Goal: Task Accomplishment & Management: Use online tool/utility

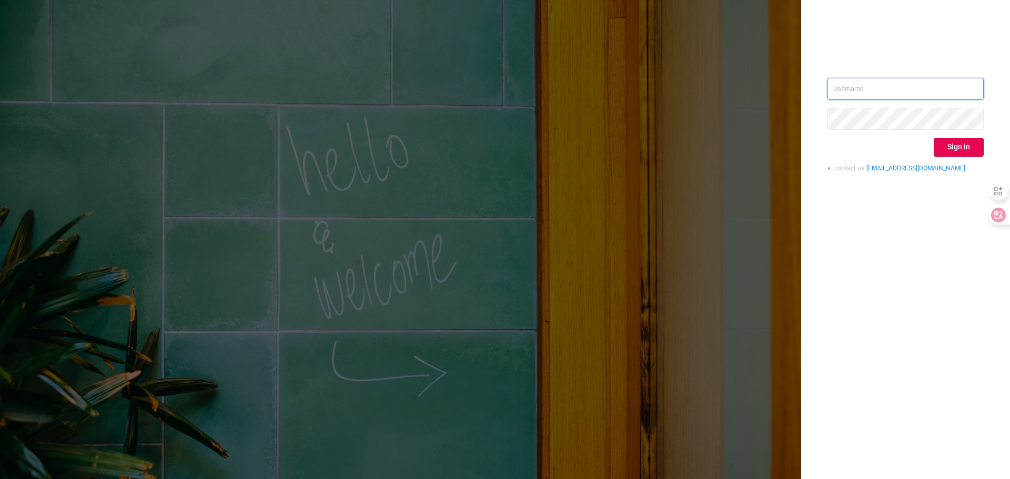
drag, startPoint x: 884, startPoint y: 85, endPoint x: 902, endPoint y: 98, distance: 21.9
click at [886, 85] on input "text" at bounding box center [905, 89] width 156 height 22
type input "[PERSON_NAME][EMAIL_ADDRESS][DOMAIN_NAME]"
click at [953, 147] on button "Sign in" at bounding box center [958, 147] width 50 height 19
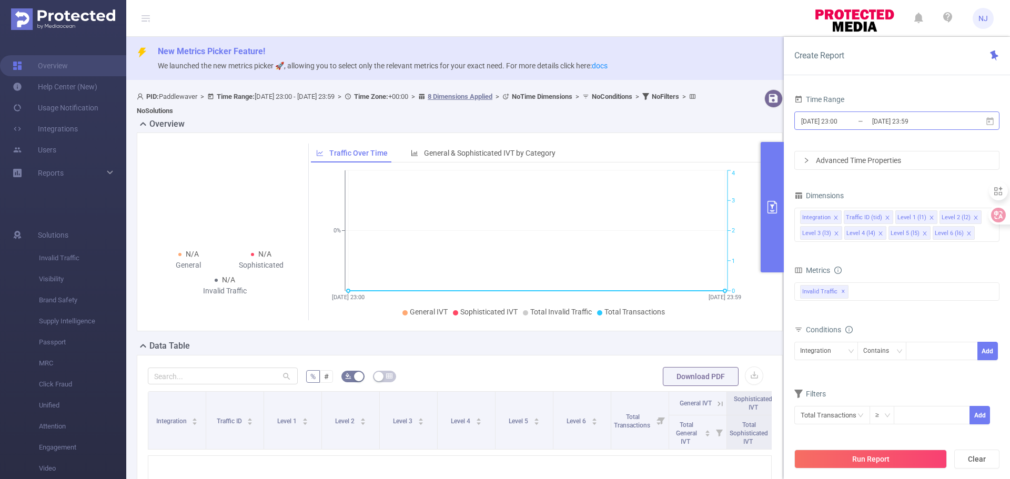
click at [847, 122] on input "[DATE] 23:00" at bounding box center [842, 121] width 85 height 14
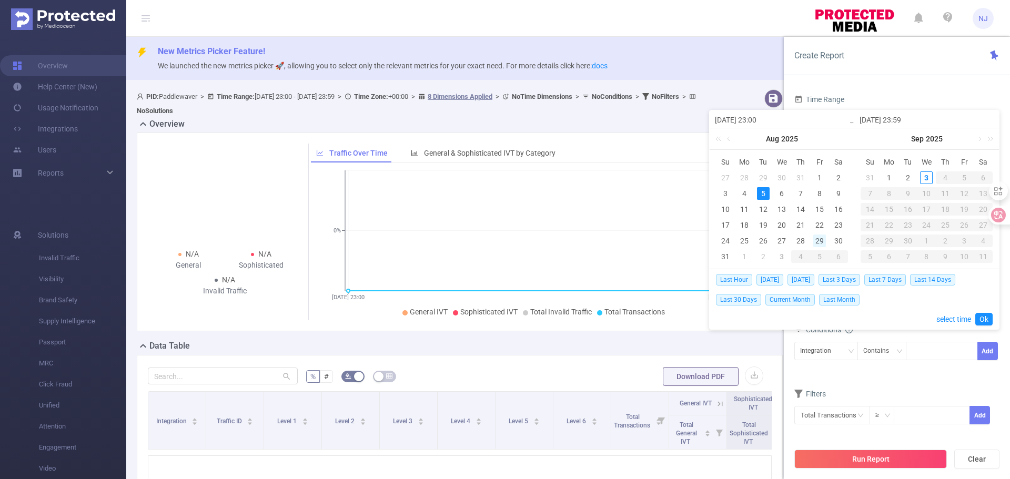
click at [819, 240] on div "29" at bounding box center [819, 241] width 13 height 13
type input "[DATE] 23:00"
type input "[DATE] 23:59"
type input "[DATE] 23:00"
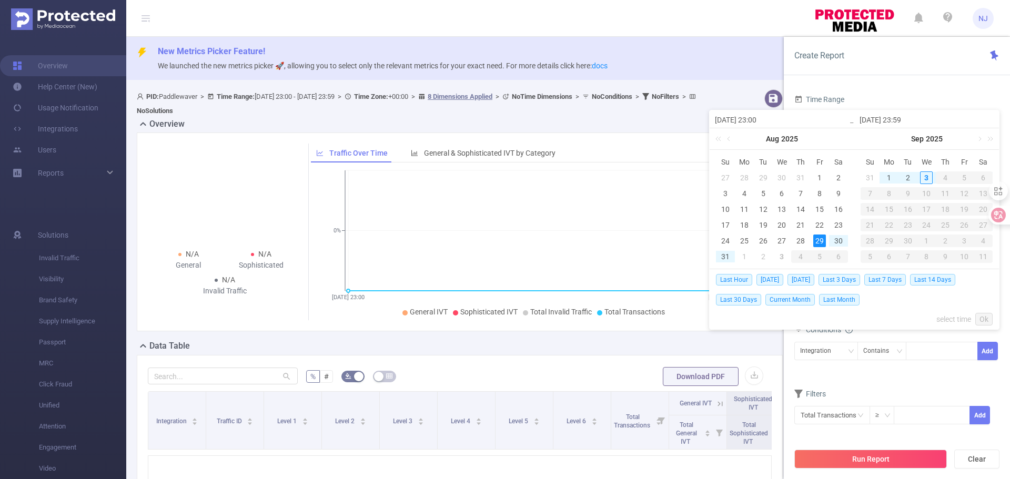
type input "[DATE] 23:59"
click at [948, 314] on link "select time" at bounding box center [953, 319] width 35 height 20
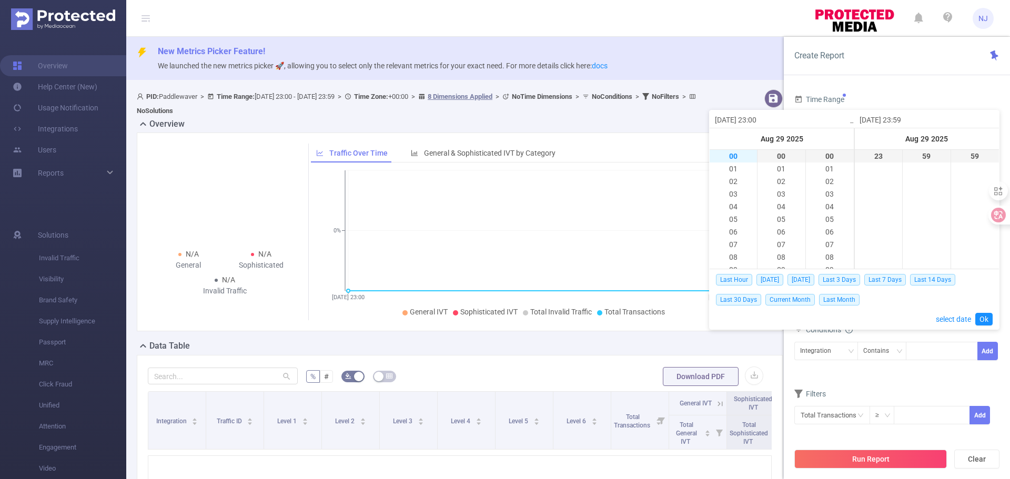
click at [736, 154] on li "00" at bounding box center [732, 156] width 47 height 13
type input "[DATE] 00:00"
click at [990, 318] on link "Ok" at bounding box center [983, 319] width 17 height 13
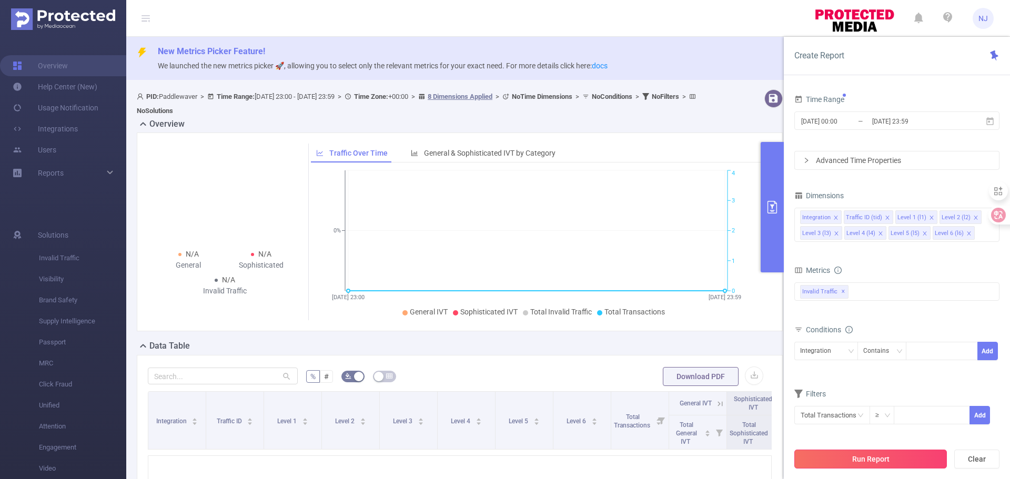
click at [881, 461] on button "Run Report" at bounding box center [870, 459] width 153 height 19
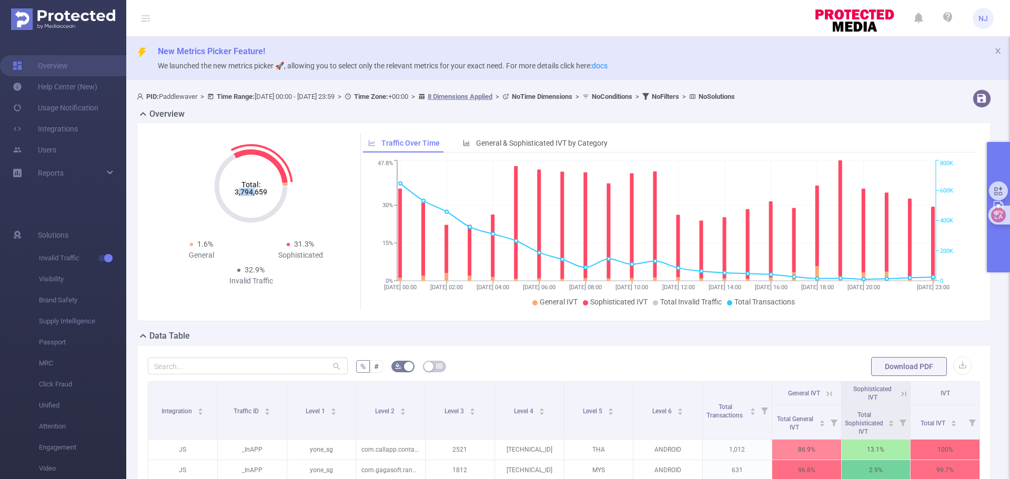
drag, startPoint x: 237, startPoint y: 195, endPoint x: 242, endPoint y: 194, distance: 5.4
click at [252, 194] on tspan "3,794,659" at bounding box center [251, 192] width 33 height 8
click at [238, 194] on tspan "3,794,659" at bounding box center [251, 192] width 33 height 8
click at [232, 191] on icon "Total: 3,794,659" at bounding box center [250, 186] width 105 height 105
drag, startPoint x: 233, startPoint y: 191, endPoint x: 271, endPoint y: 189, distance: 37.9
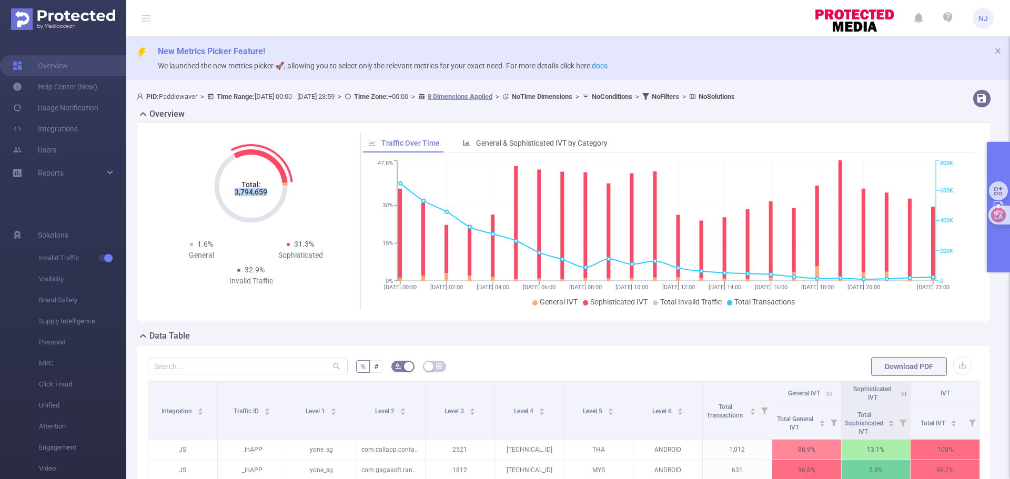
click at [271, 189] on icon "Total: 3,794,659" at bounding box center [250, 186] width 105 height 105
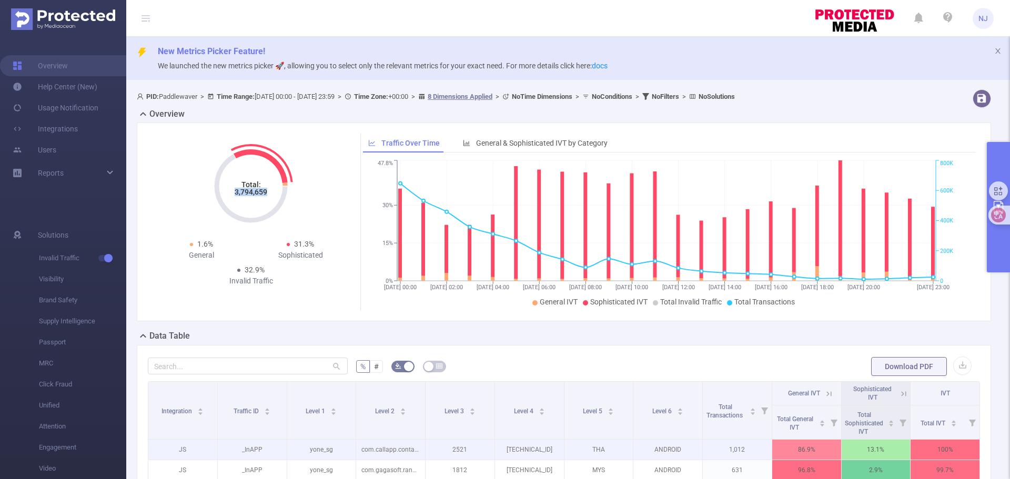
copy tspan "3,794,659"
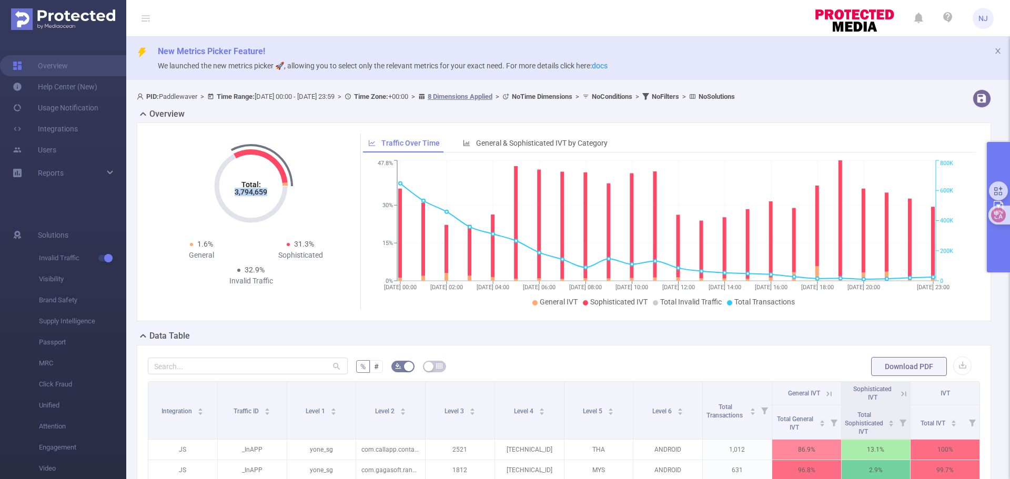
click at [998, 164] on button "primary" at bounding box center [998, 207] width 23 height 130
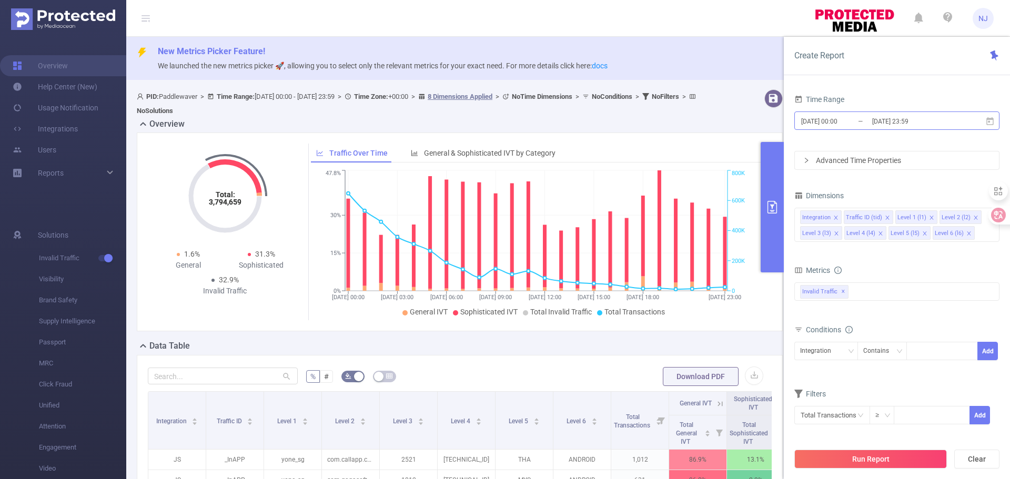
click at [847, 124] on input "[DATE] 00:00" at bounding box center [842, 121] width 85 height 14
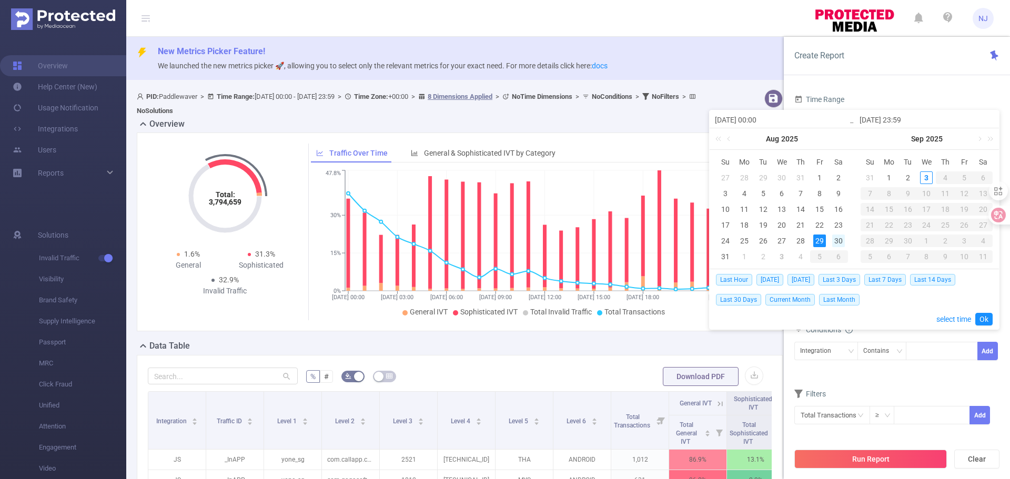
click at [836, 238] on div "30" at bounding box center [838, 241] width 13 height 13
type input "[DATE] 00:00"
type input "[DATE] 23:59"
type input "[DATE] 00:00"
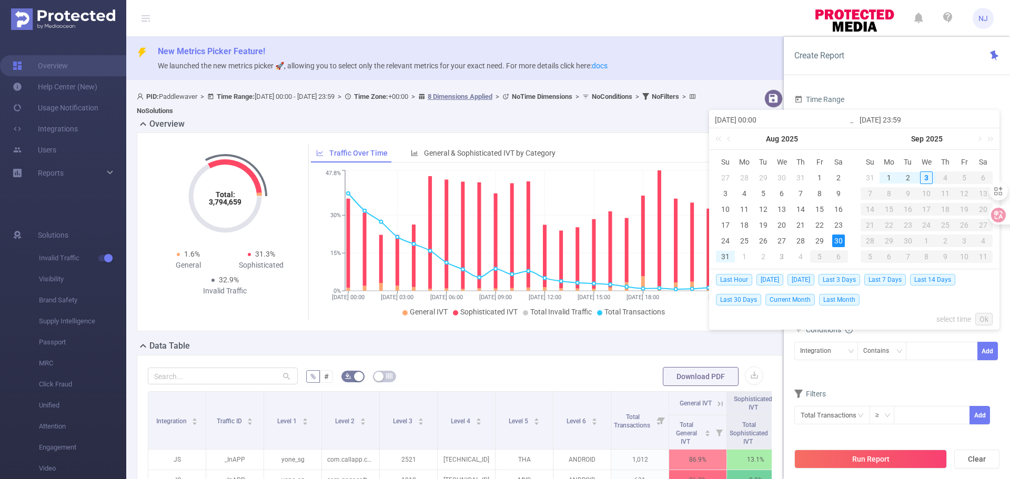
type input "[DATE] 23:59"
click at [945, 320] on link "select time" at bounding box center [953, 319] width 35 height 20
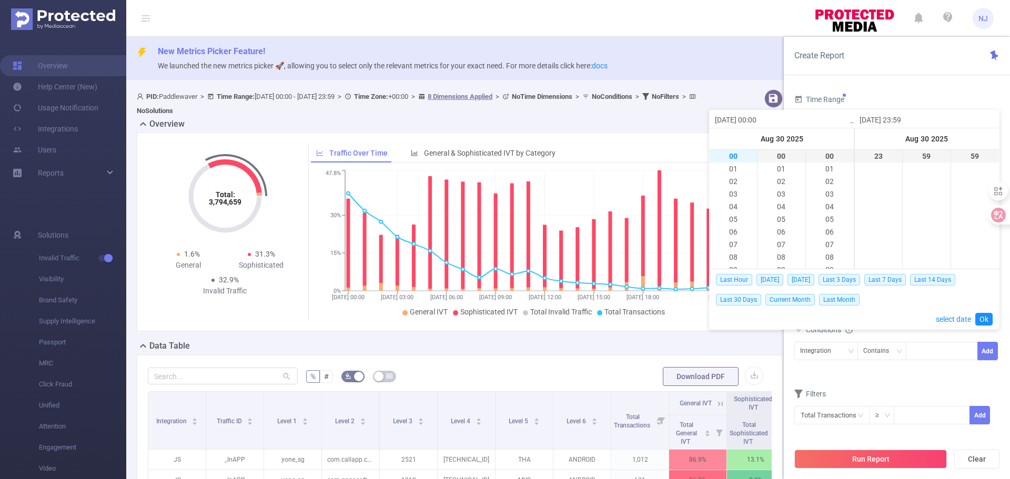
click at [733, 155] on li "00" at bounding box center [732, 156] width 47 height 13
click at [987, 322] on link "Ok" at bounding box center [983, 319] width 17 height 13
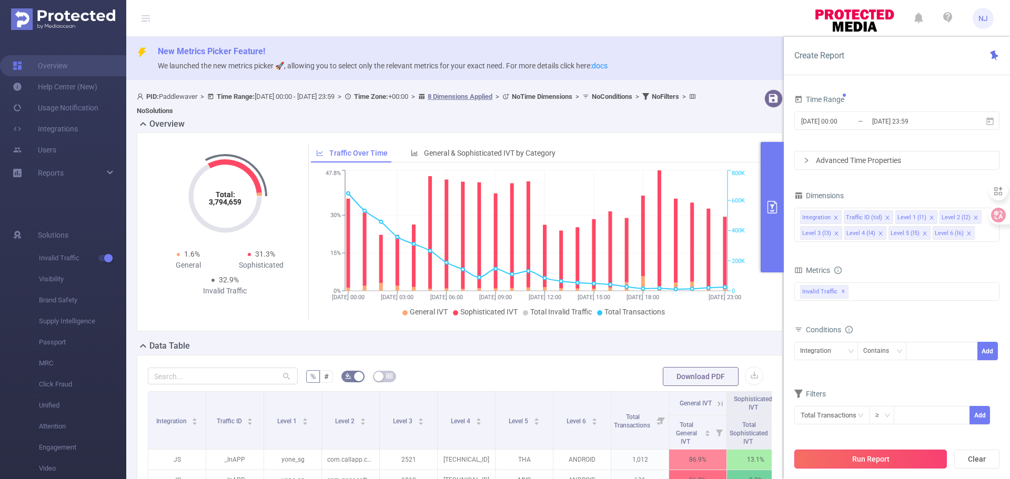
click at [879, 460] on button "Run Report" at bounding box center [870, 459] width 153 height 19
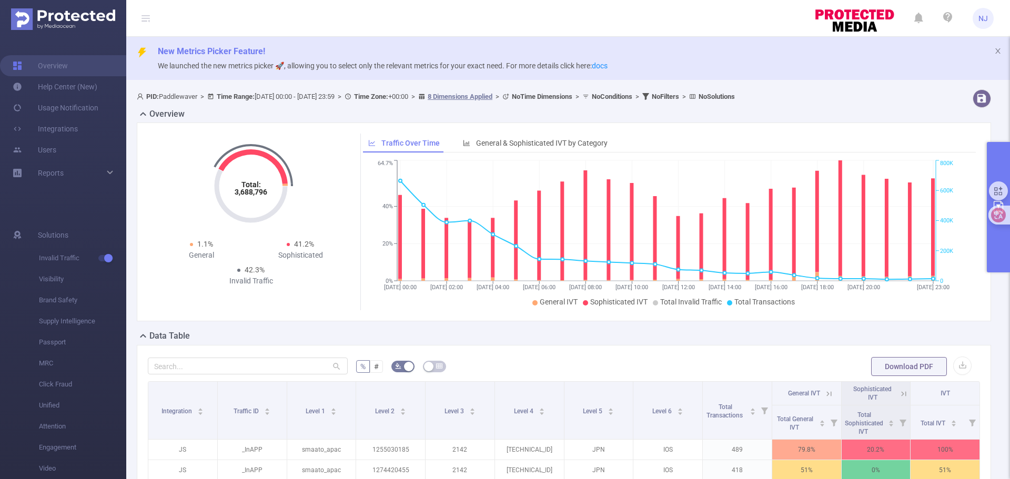
click at [997, 155] on button "primary" at bounding box center [998, 207] width 23 height 130
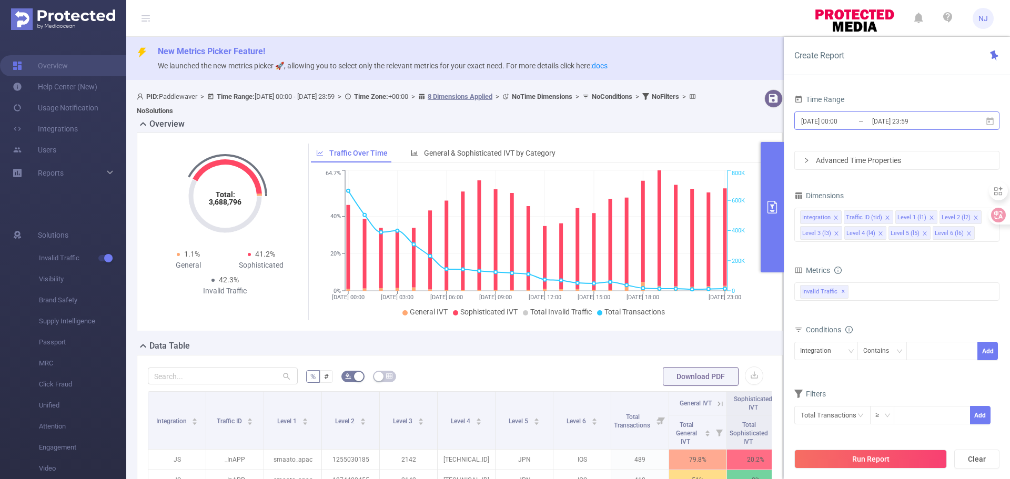
click at [925, 122] on input "[DATE] 23:59" at bounding box center [913, 121] width 85 height 14
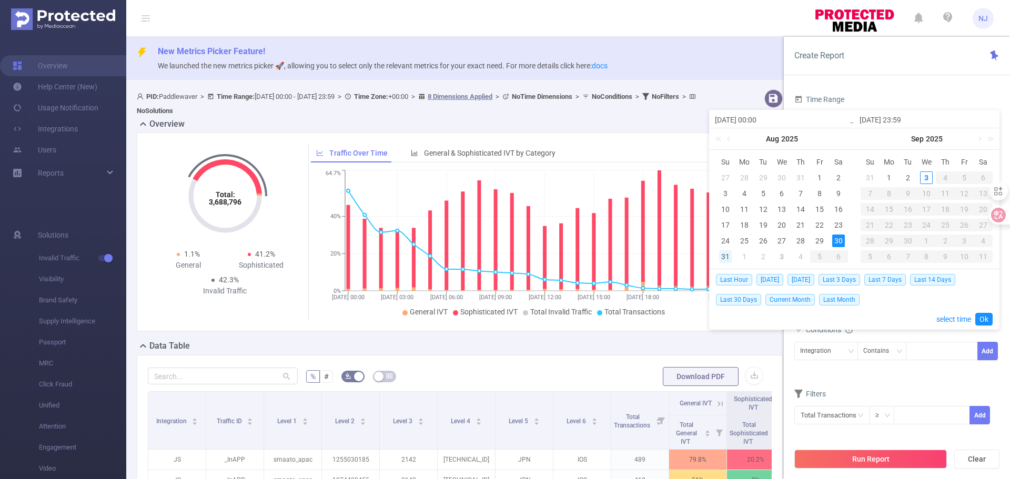
click at [721, 256] on div "31" at bounding box center [725, 256] width 13 height 13
type input "[DATE] 00:00"
type input "[DATE] 23:59"
type input "[DATE] 00:00"
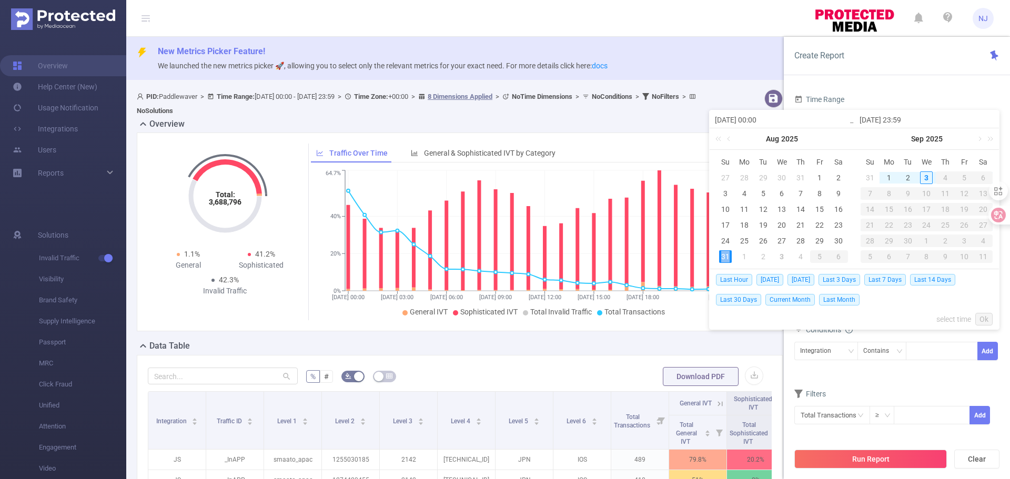
type input "[DATE] 23:59"
click at [948, 317] on link "select time" at bounding box center [953, 319] width 35 height 20
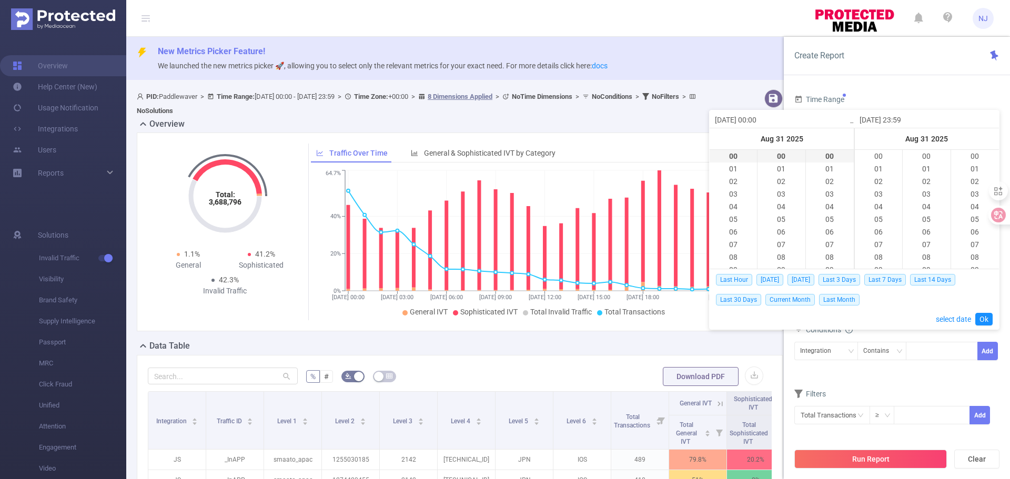
scroll to position [745, 0]
click at [733, 157] on li "00" at bounding box center [732, 156] width 47 height 13
drag, startPoint x: 986, startPoint y: 320, endPoint x: 936, endPoint y: 382, distance: 79.3
click at [986, 320] on link "Ok" at bounding box center [983, 319] width 17 height 13
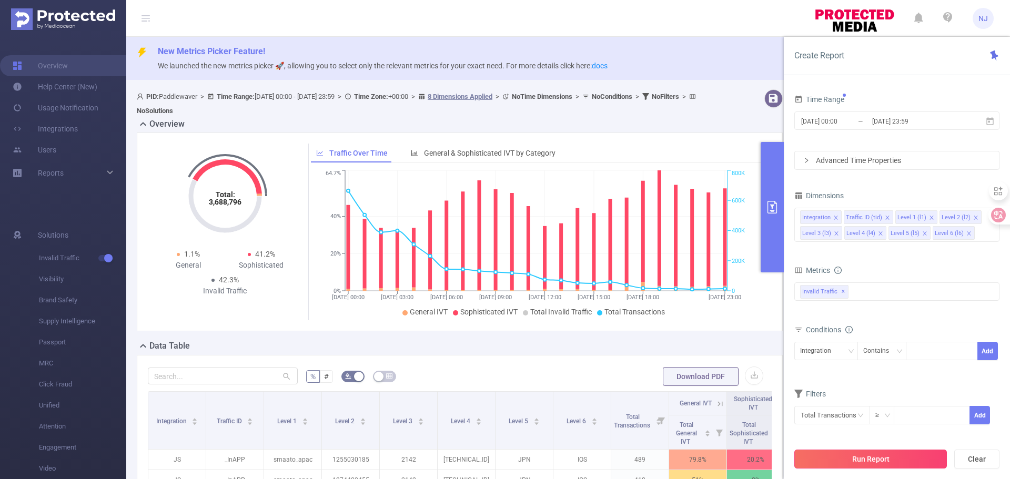
click at [895, 460] on button "Run Report" at bounding box center [870, 459] width 153 height 19
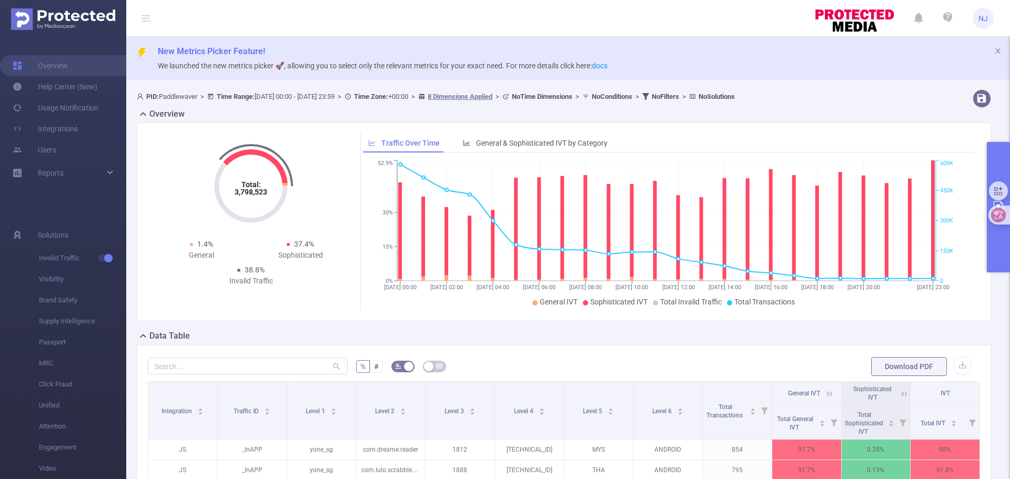
click at [993, 241] on button "primary" at bounding box center [998, 207] width 23 height 130
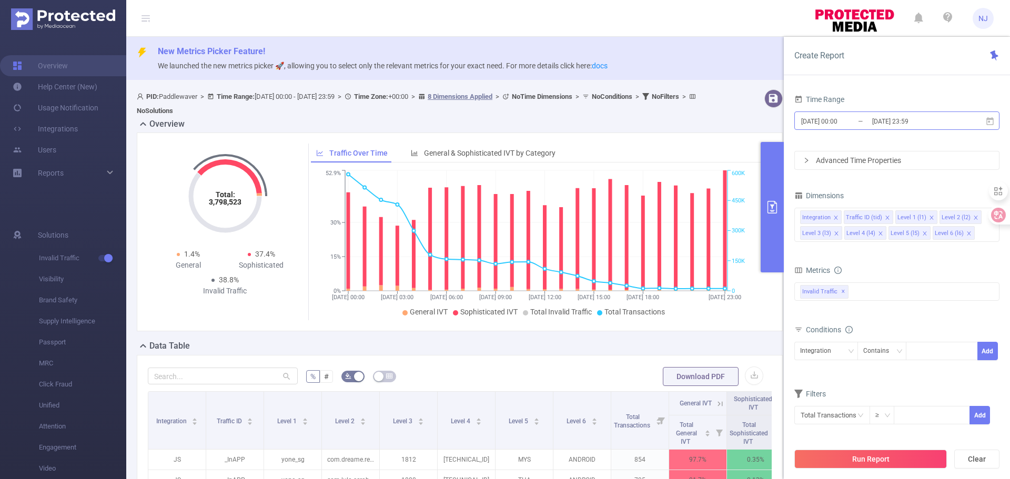
click at [847, 122] on input "[DATE] 00:00" at bounding box center [842, 121] width 85 height 14
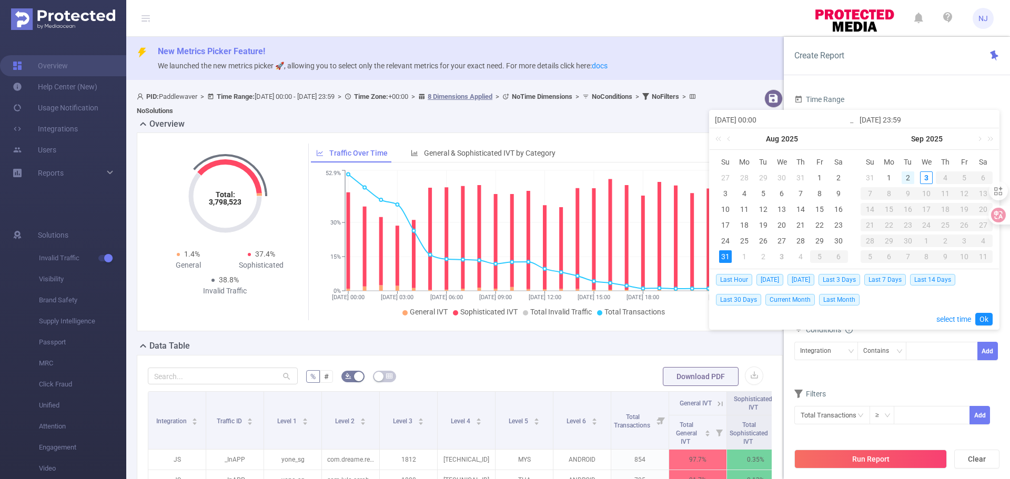
click at [912, 173] on div "2" at bounding box center [907, 177] width 13 height 13
click at [907, 180] on div "2" at bounding box center [907, 177] width 13 height 13
type input "[DATE] 00:00"
type input "[DATE] 23:59"
type input "[DATE] 00:00"
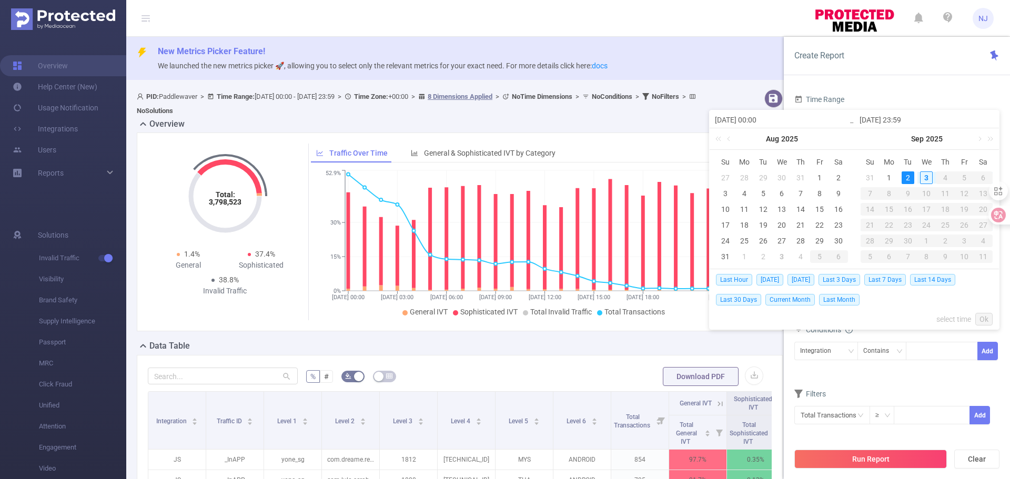
type input "[DATE] 23:59"
click at [948, 321] on link "select time" at bounding box center [953, 319] width 35 height 20
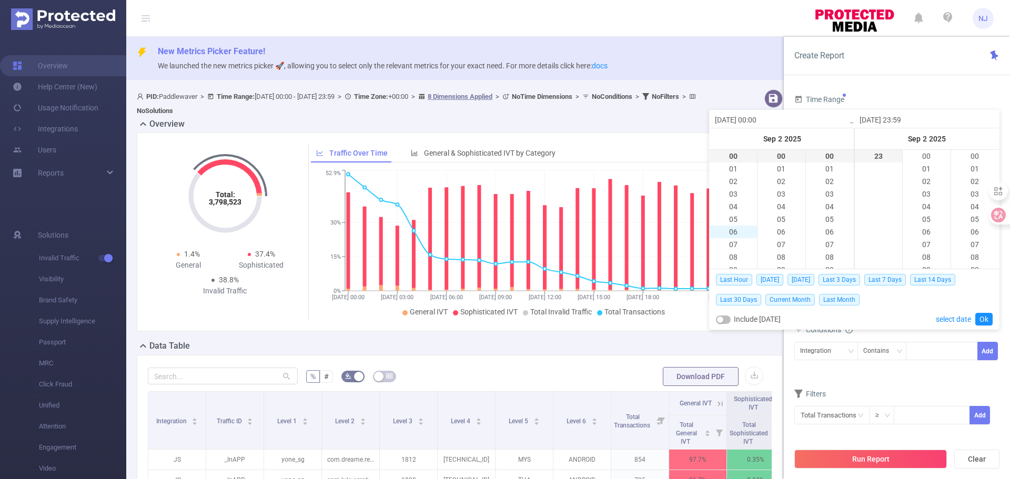
scroll to position [745, 0]
click at [988, 322] on link "Ok" at bounding box center [983, 319] width 17 height 13
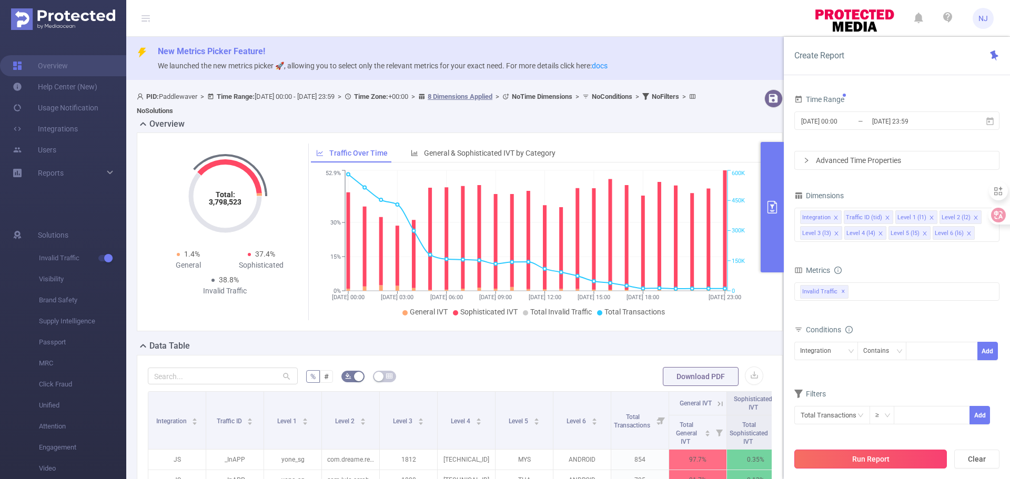
click at [892, 459] on button "Run Report" at bounding box center [870, 459] width 153 height 19
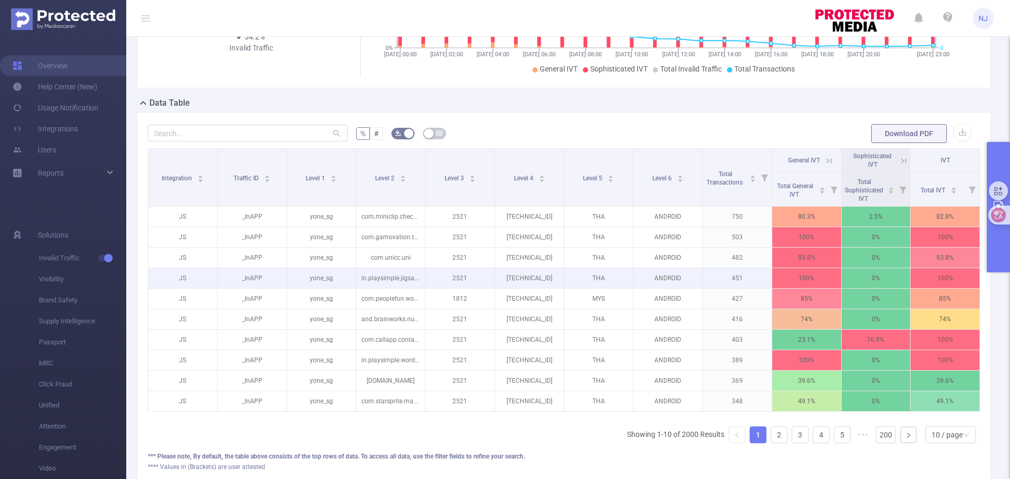
scroll to position [263, 0]
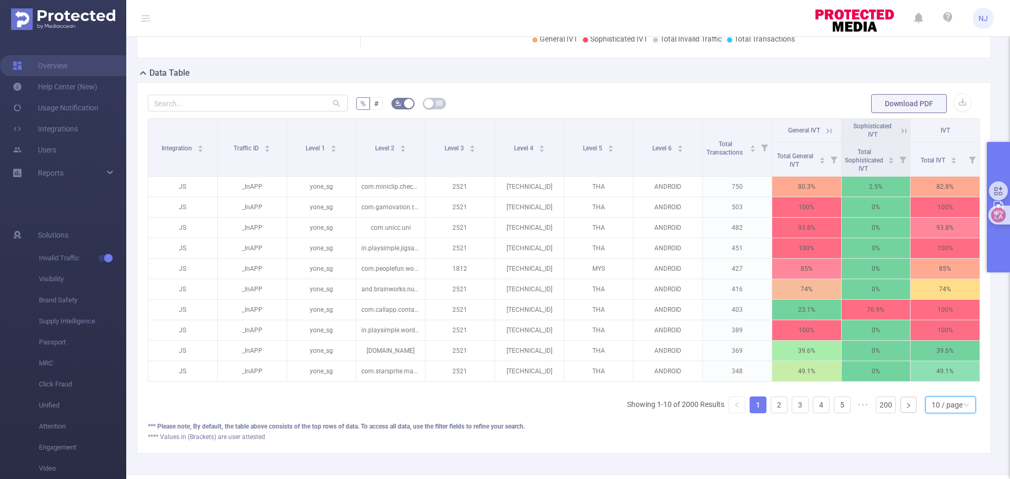
click at [933, 413] on div "10 / page" at bounding box center [946, 405] width 31 height 16
click at [930, 390] on li "50 / page" at bounding box center [942, 393] width 50 height 17
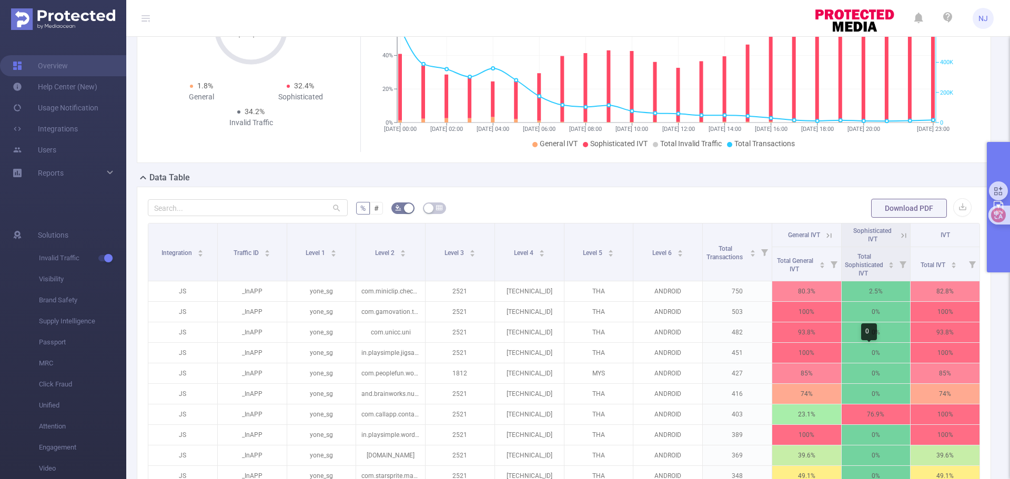
scroll to position [158, 0]
click at [1002, 243] on button "primary" at bounding box center [998, 207] width 23 height 130
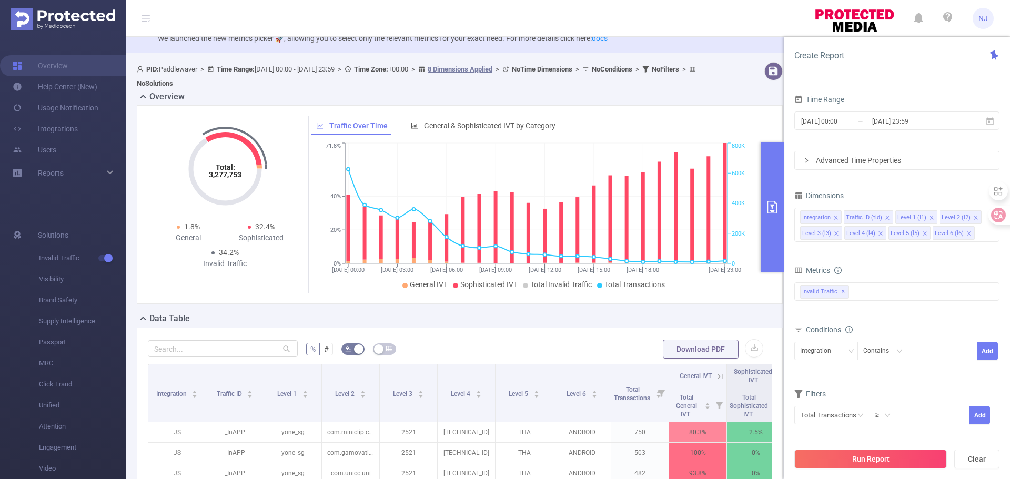
scroll to position [0, 0]
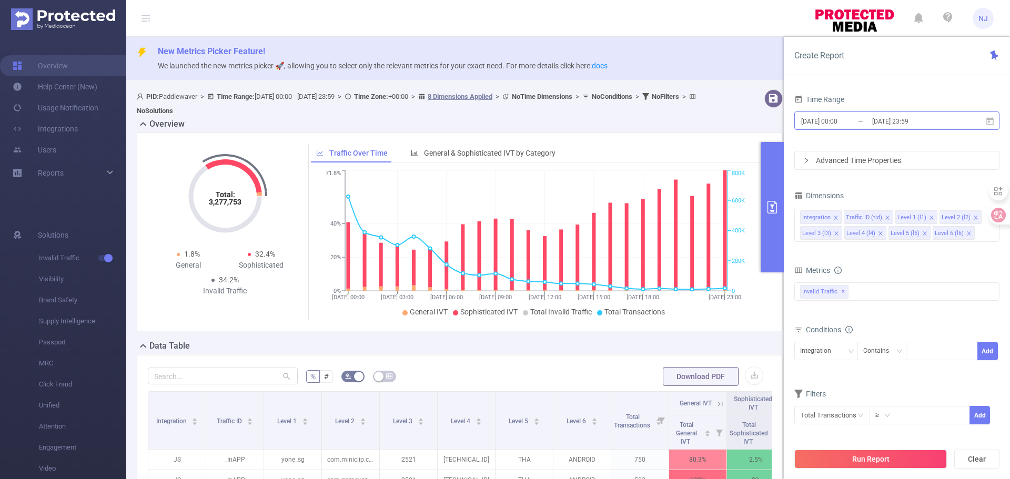
click at [836, 123] on input "[DATE] 00:00" at bounding box center [842, 121] width 85 height 14
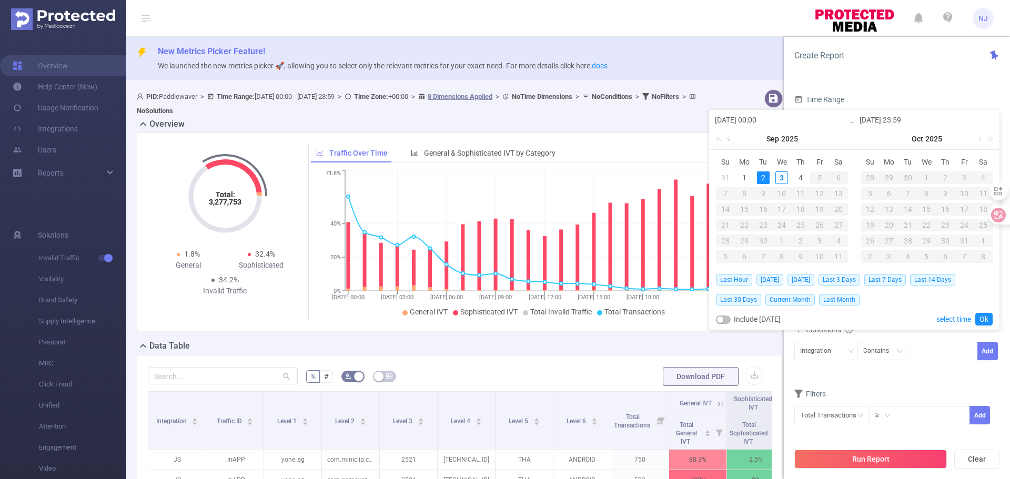
click at [726, 141] on link at bounding box center [729, 138] width 9 height 21
click at [818, 240] on div "29" at bounding box center [819, 241] width 13 height 13
click at [727, 255] on div "31" at bounding box center [725, 256] width 13 height 13
type input "[DATE] 00:00"
type input "[DATE] 23:59"
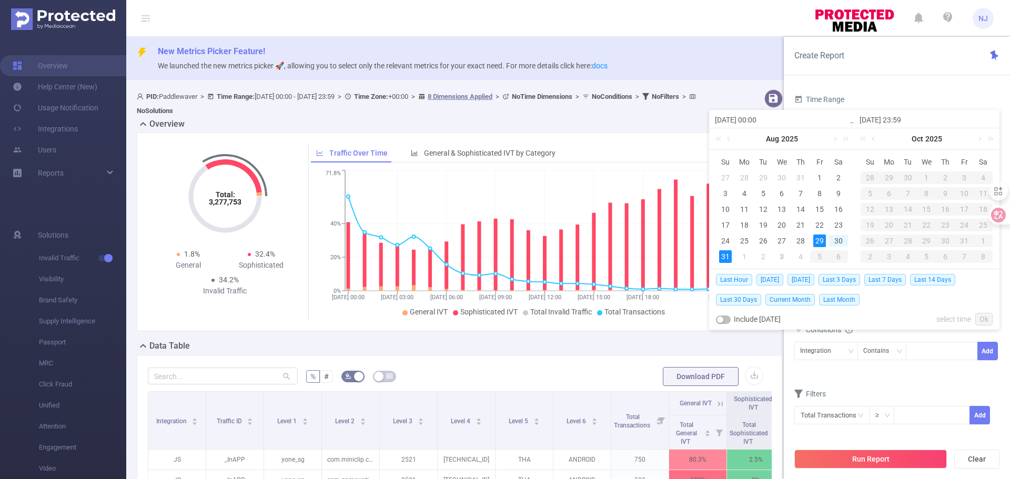
type input "[DATE] 00:00"
type input "[DATE] 23:59"
click at [929, 180] on div "3" at bounding box center [926, 177] width 13 height 13
click at [820, 236] on div "29" at bounding box center [819, 241] width 13 height 13
type input "[DATE] 23:59"
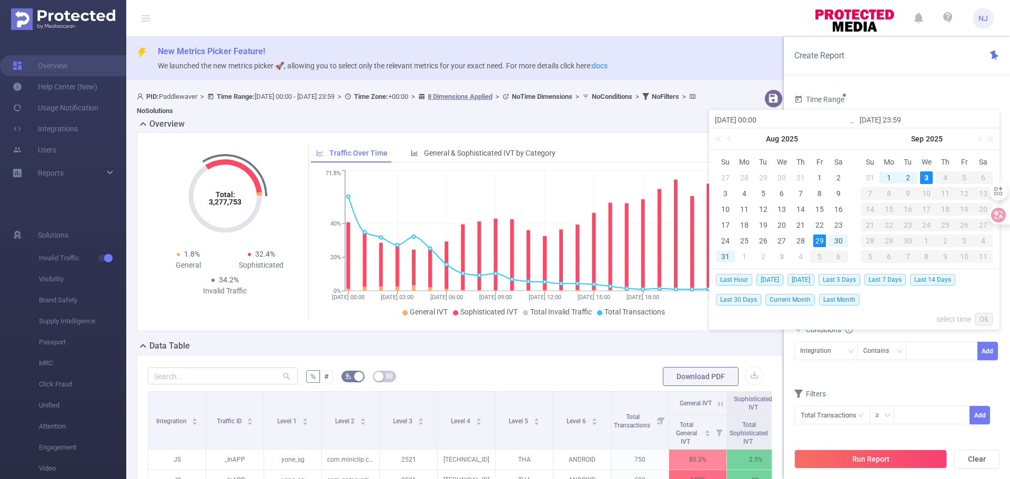
type input "[DATE] 23:59"
click at [986, 318] on link "Ok" at bounding box center [983, 319] width 17 height 13
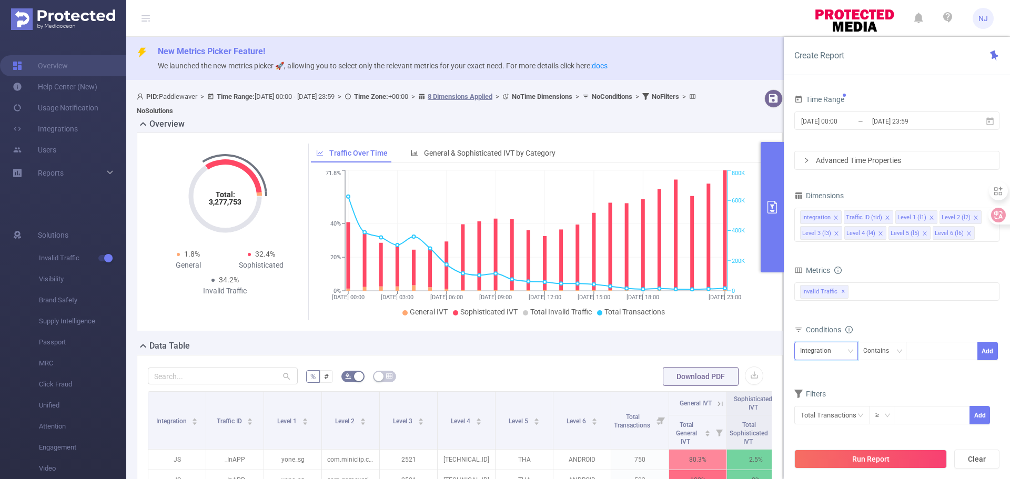
click at [841, 346] on div "Integration" at bounding box center [826, 350] width 52 height 17
click at [831, 279] on li "Level 3 (l3)" at bounding box center [826, 280] width 64 height 17
click at [927, 349] on div at bounding box center [941, 350] width 60 height 17
paste input "2522"
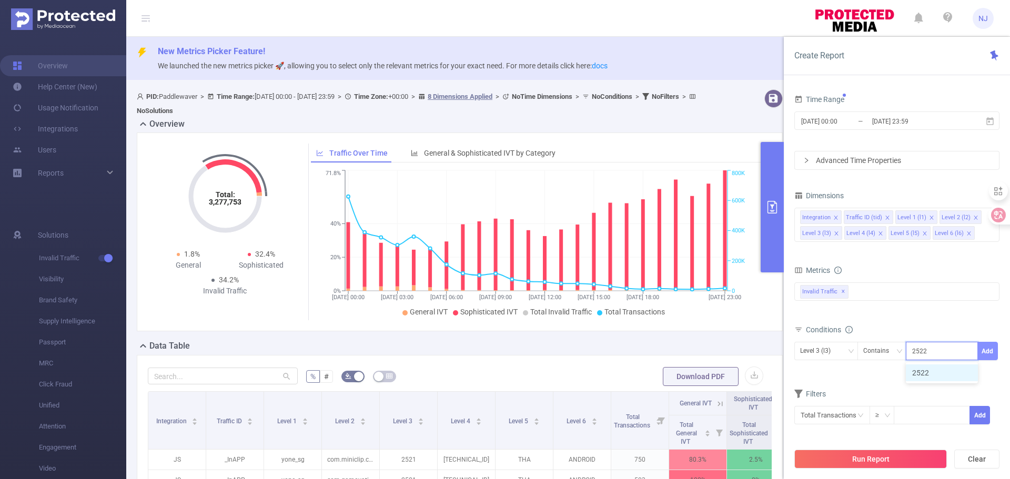
type input "2522"
click at [991, 347] on button "Add" at bounding box center [987, 351] width 21 height 18
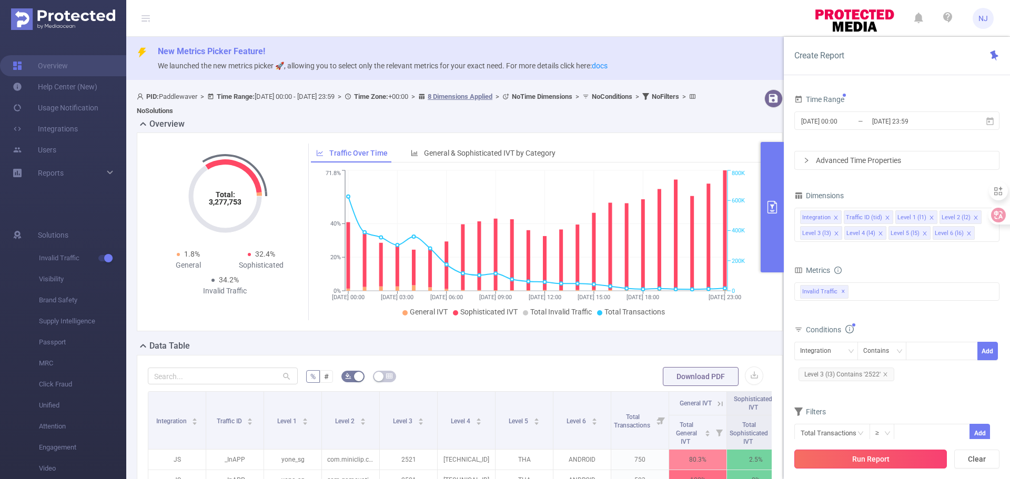
click at [888, 462] on button "Run Report" at bounding box center [870, 459] width 153 height 19
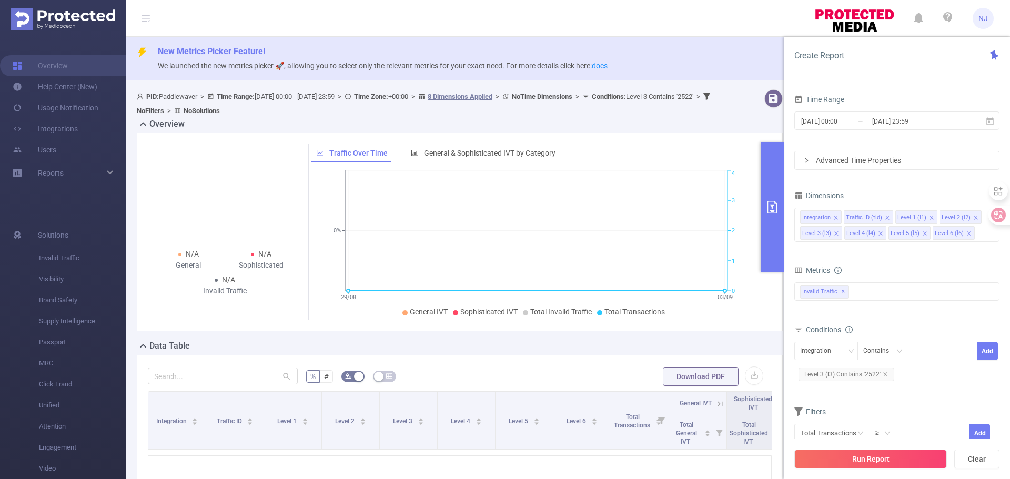
click at [553, 378] on form "% # Download PDF" at bounding box center [460, 376] width 624 height 21
